Goal: Task Accomplishment & Management: Manage account settings

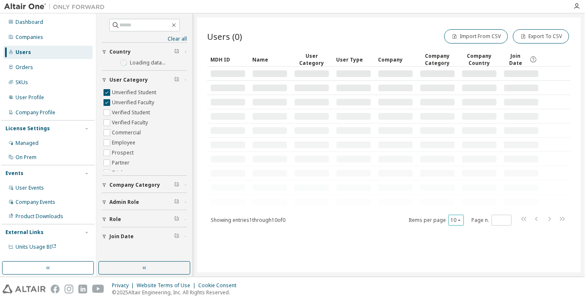
click at [460, 220] on icon "button" at bounding box center [459, 220] width 3 height 1
click at [459, 270] on div "100" at bounding box center [482, 271] width 67 height 10
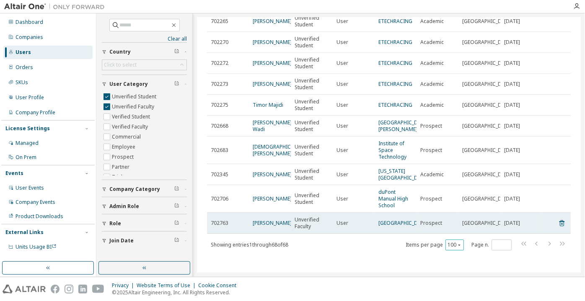
scroll to position [1504, 0]
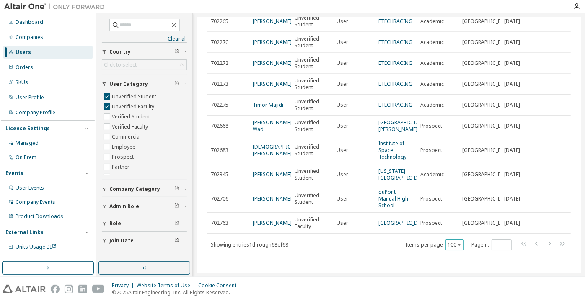
click at [457, 245] on icon "button" at bounding box center [459, 245] width 5 height 5
click at [449, 235] on div "100" at bounding box center [450, 234] width 67 height 10
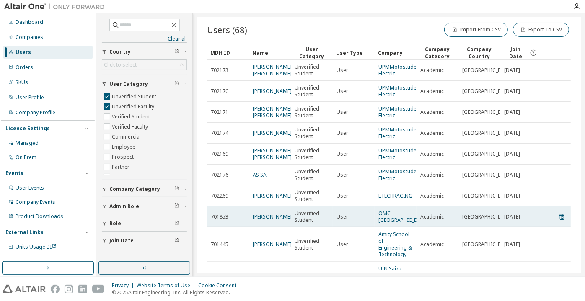
scroll to position [0, 0]
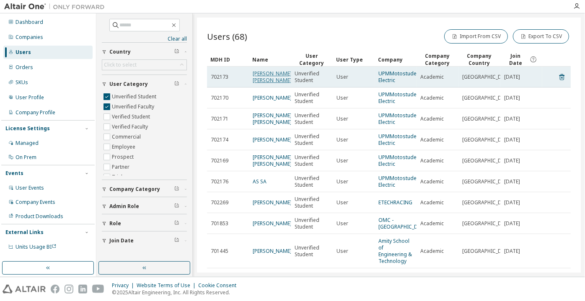
click at [261, 75] on link "Javier Maldonado Esteban" at bounding box center [272, 77] width 39 height 14
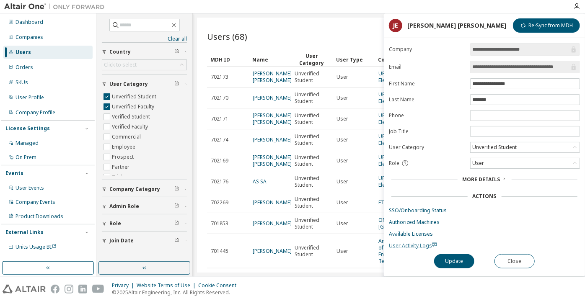
click at [393, 243] on span "User Activity Logs" at bounding box center [413, 245] width 48 height 7
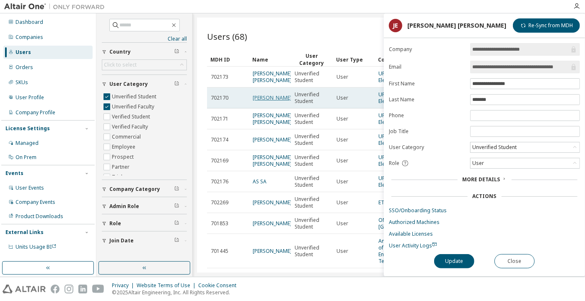
click at [266, 101] on link "Fernando Sáenz López" at bounding box center [272, 97] width 39 height 7
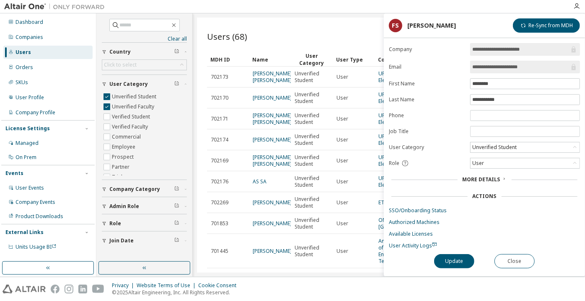
click at [491, 63] on input "**********" at bounding box center [520, 67] width 97 height 8
